Goal: Transaction & Acquisition: Subscribe to service/newsletter

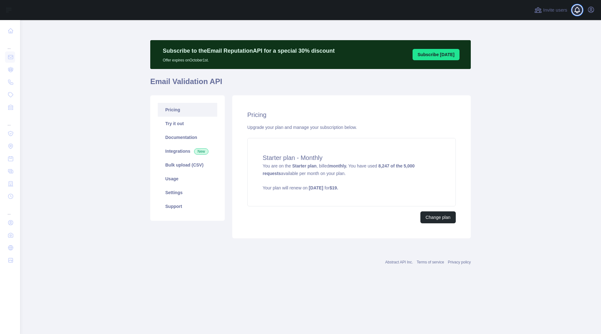
click at [578, 11] on span at bounding box center [580, 10] width 13 height 20
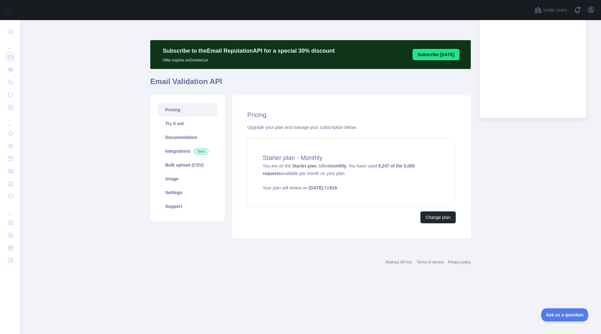
click at [413, 18] on div at bounding box center [275, 10] width 501 height 20
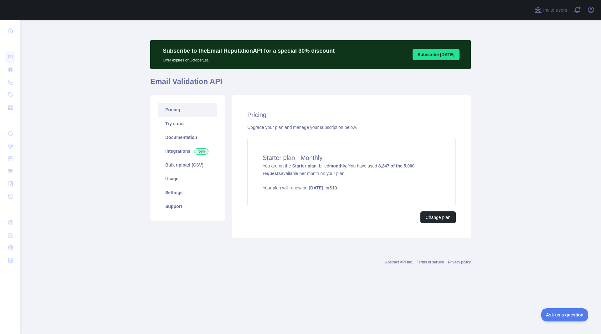
click at [522, 118] on main "Subscribe to the Email Reputation API for a special 30 % discount Offer expires…" at bounding box center [310, 176] width 581 height 313
drag, startPoint x: 110, startPoint y: 42, endPoint x: 96, endPoint y: 41, distance: 14.4
click at [108, 41] on main "Subscribe to the Email Reputation API for a special 30 % discount Offer expires…" at bounding box center [310, 176] width 581 height 313
